Goal: Obtain resource: Download file/media

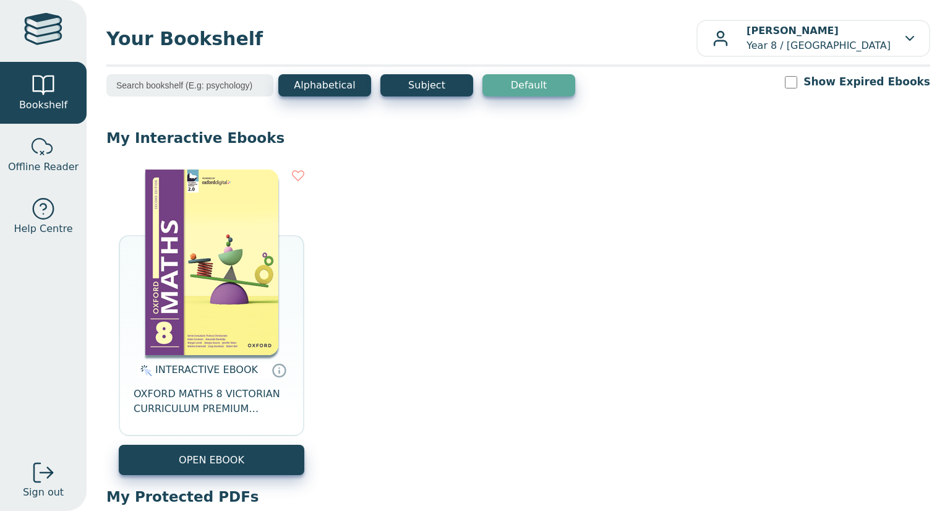
click at [194, 336] on img at bounding box center [211, 263] width 133 height 186
click at [277, 305] on img at bounding box center [211, 263] width 133 height 186
click at [248, 344] on img at bounding box center [211, 263] width 133 height 186
click at [307, 273] on div "INTERACTIVE EBOOK OXFORD MATHS 8 VICTORIAN CURRICULUM PREMIUM DIGITAL ACCESS 2E…" at bounding box center [518, 322] width 824 height 330
click at [295, 273] on div "INTERACTIVE EBOOK OXFORD MATHS 8 VICTORIAN CURRICULUM PREMIUM DIGITAL ACCESS 2E…" at bounding box center [212, 323] width 186 height 306
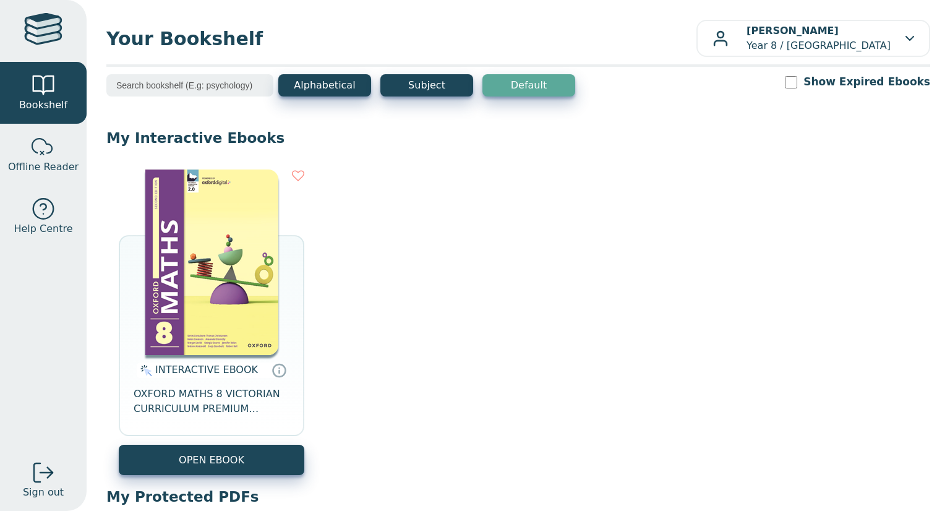
click at [266, 269] on img at bounding box center [211, 263] width 133 height 186
